Goal: Find specific page/section: Find specific page/section

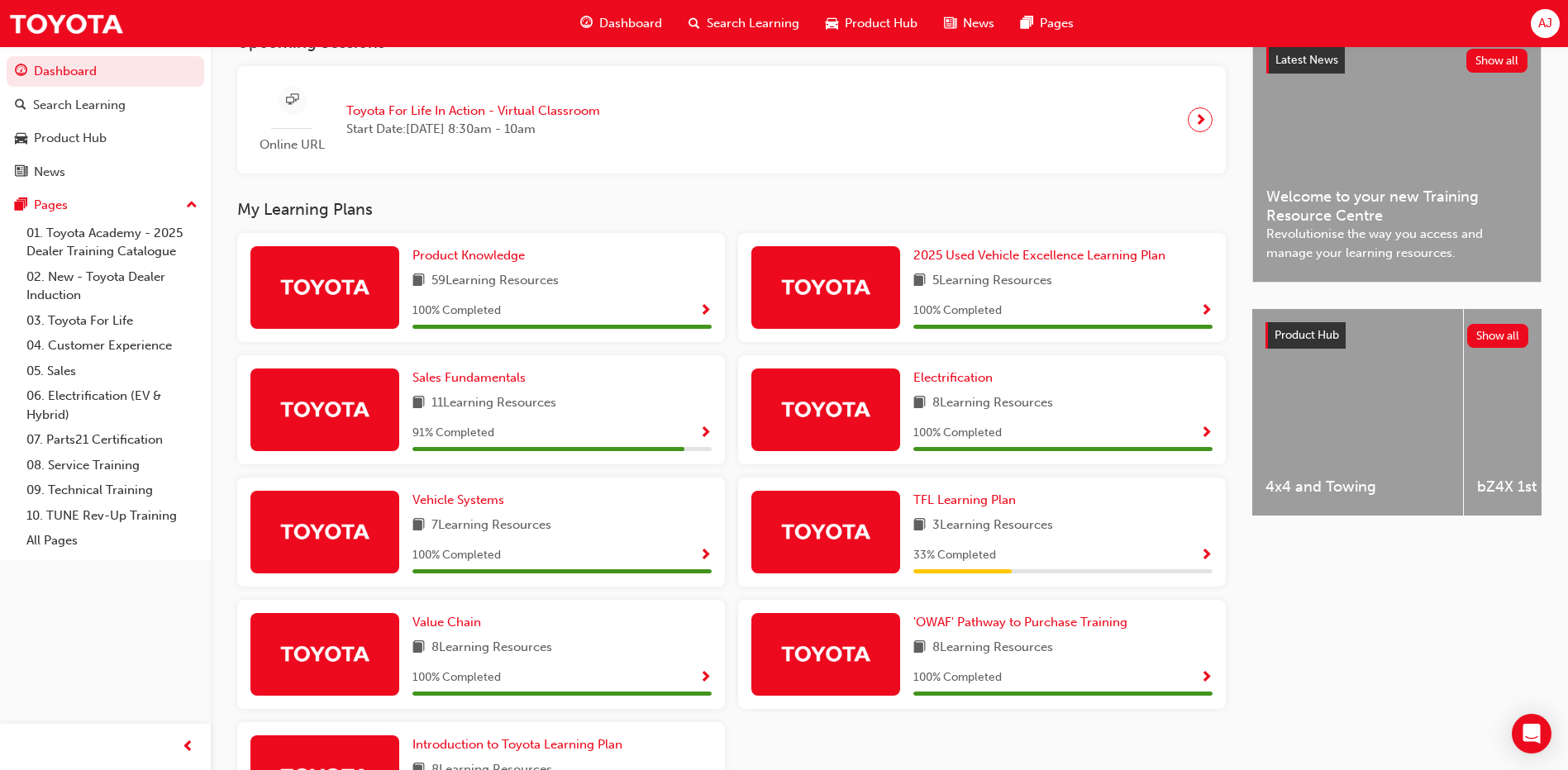
scroll to position [453, 0]
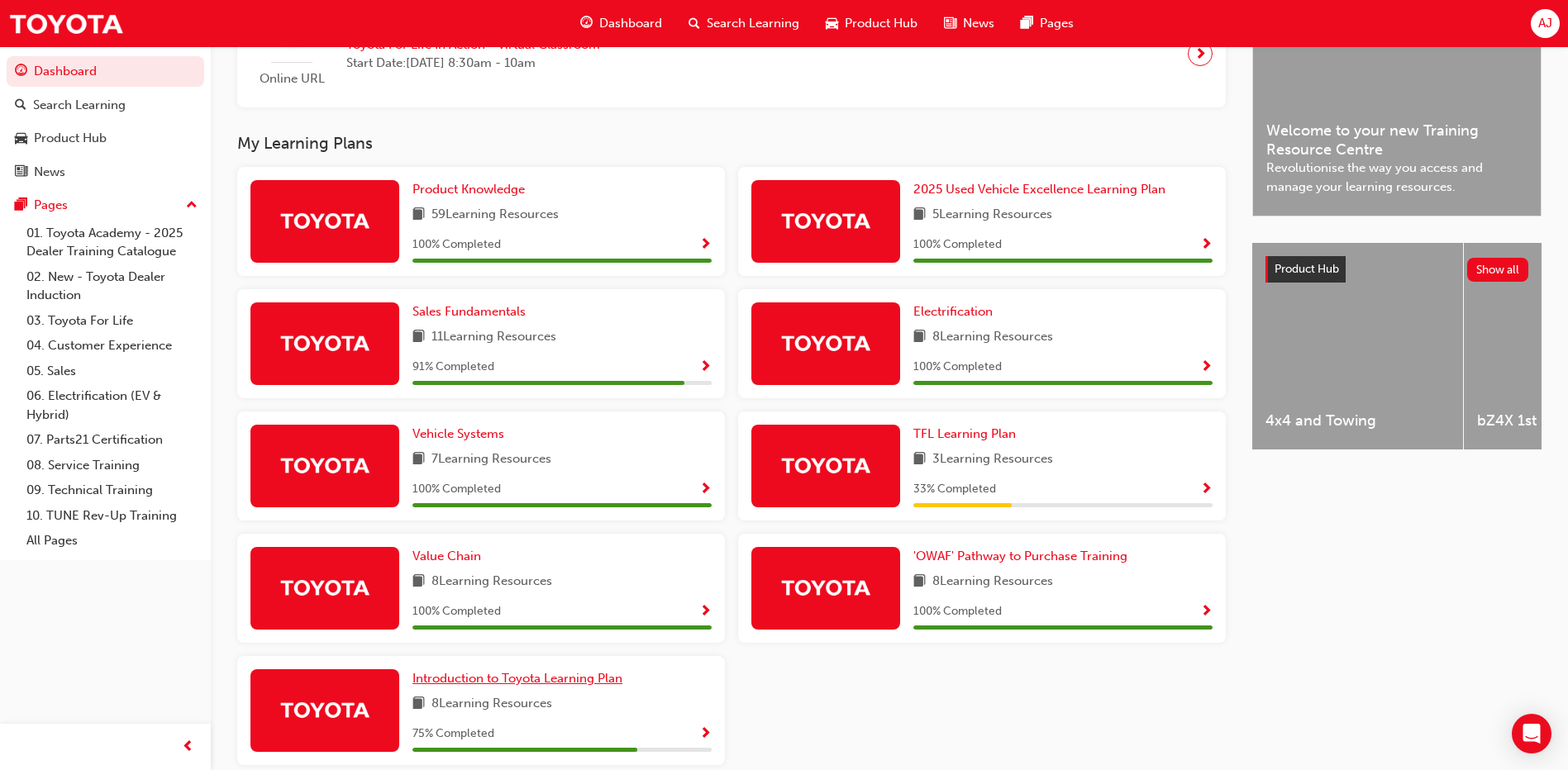
click at [590, 686] on span "Introduction to Toyota Learning Plan" at bounding box center [517, 678] width 210 height 14
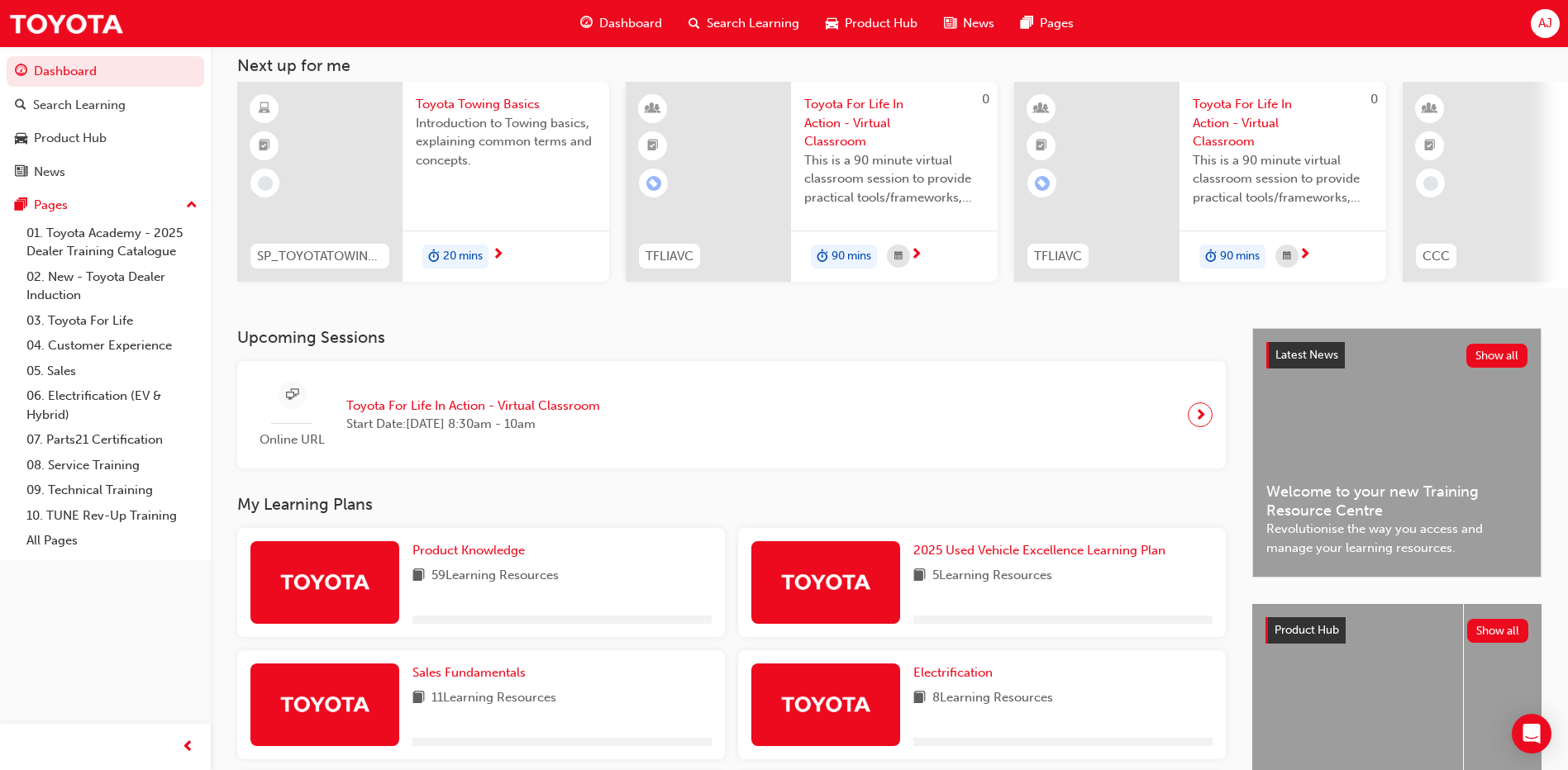
scroll to position [496, 0]
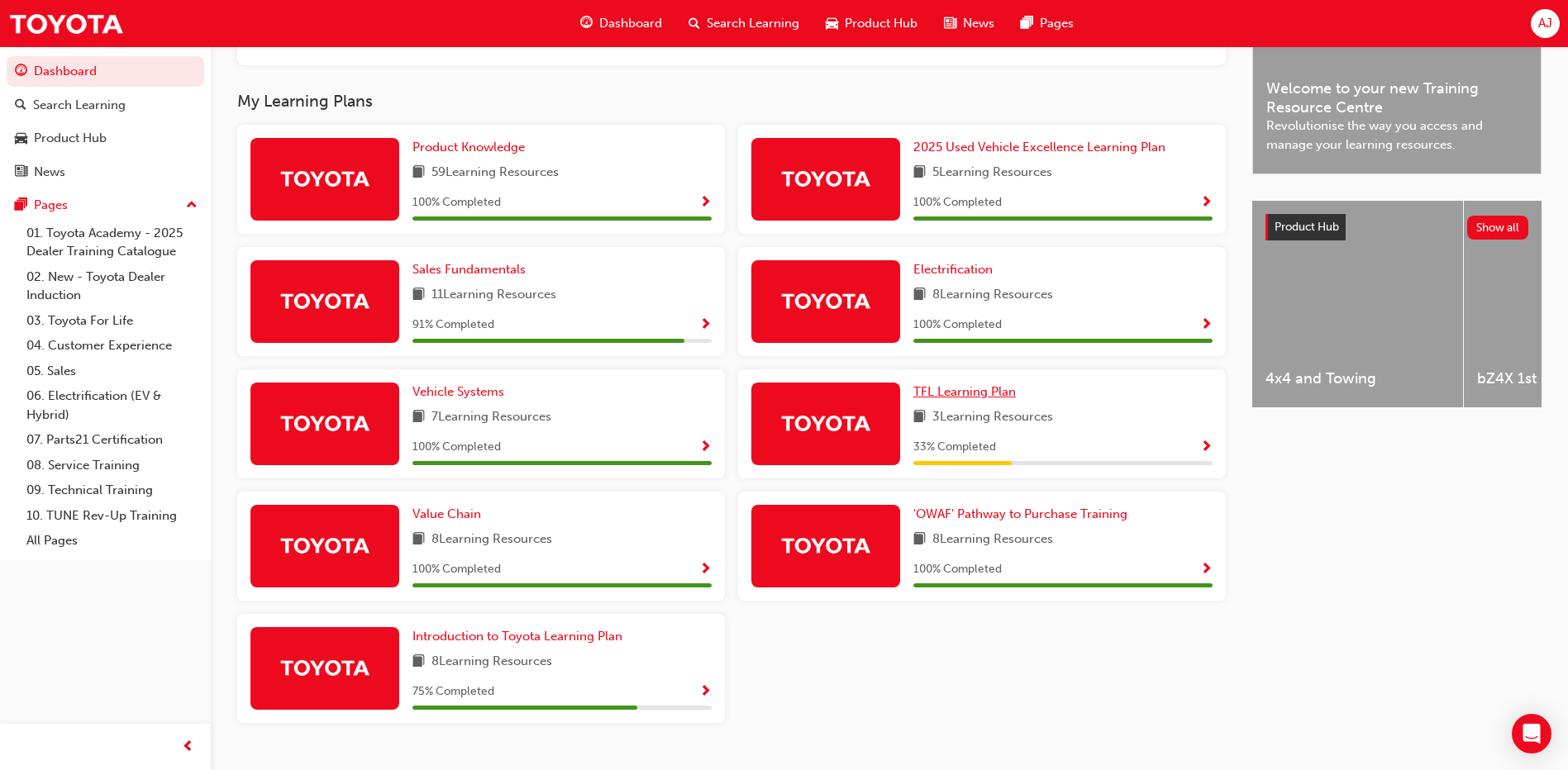
click at [935, 397] on span "TFL Learning Plan" at bounding box center [964, 391] width 102 height 14
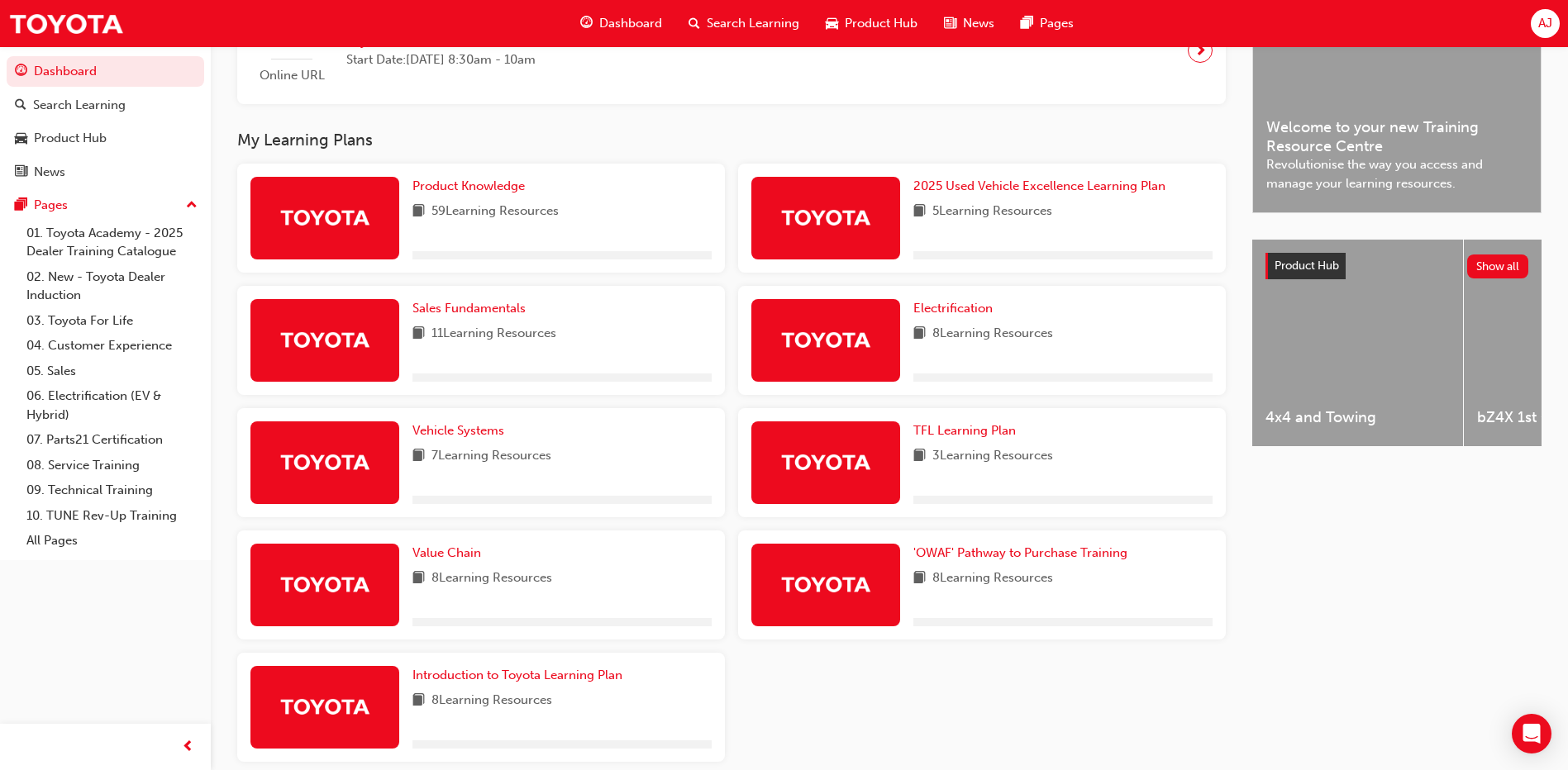
scroll to position [496, 0]
